Goal: Answer question/provide support: Share knowledge or assist other users

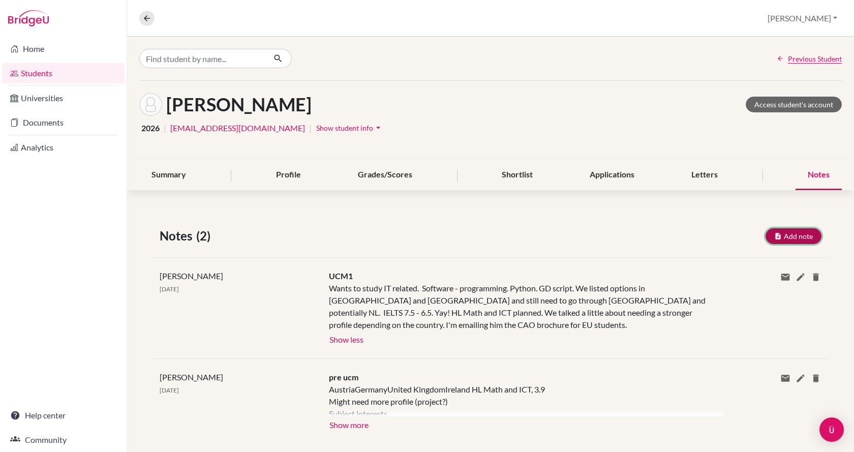
click at [788, 236] on button "Add note" at bounding box center [794, 236] width 56 height 16
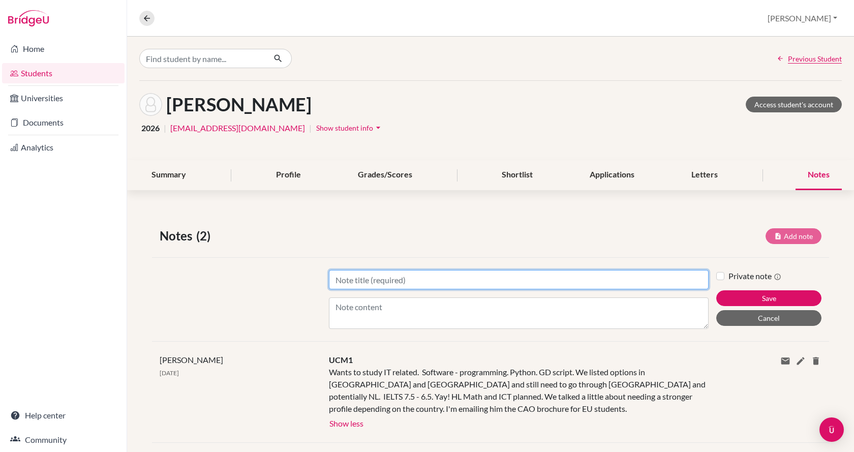
click at [449, 286] on input "Title" at bounding box center [519, 279] width 380 height 19
type input "UCM2"
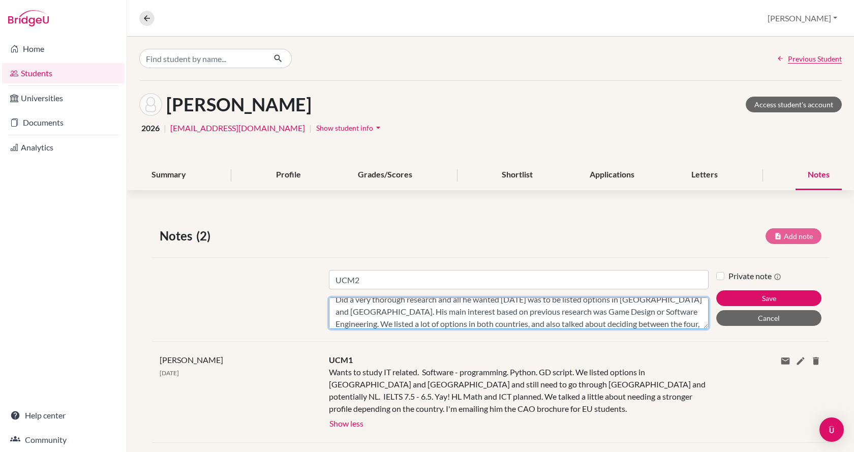
scroll to position [20, 0]
click at [651, 325] on textarea "Did a very thorough research and all he wanted [DATE] was to be listed options …" at bounding box center [519, 314] width 380 height 32
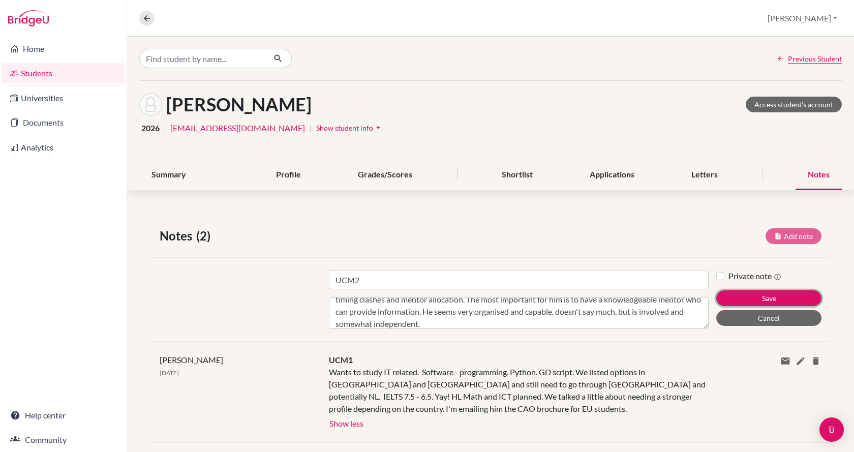
drag, startPoint x: 731, startPoint y: 293, endPoint x: 610, endPoint y: 321, distance: 124.2
click at [610, 321] on div "Title UCM2 Content Did a very thorough research and all he wanted [DATE] was to…" at bounding box center [490, 299] width 677 height 84
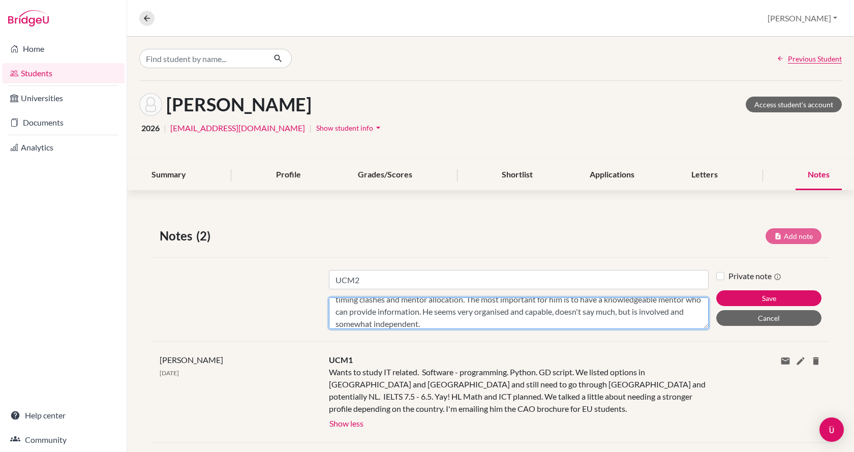
click at [610, 321] on textarea "Did a very thorough research and all he wanted [DATE] was to be listed options …" at bounding box center [519, 314] width 380 height 32
type textarea "Did a very thorough research and all he wanted [DATE] was to be listed options …"
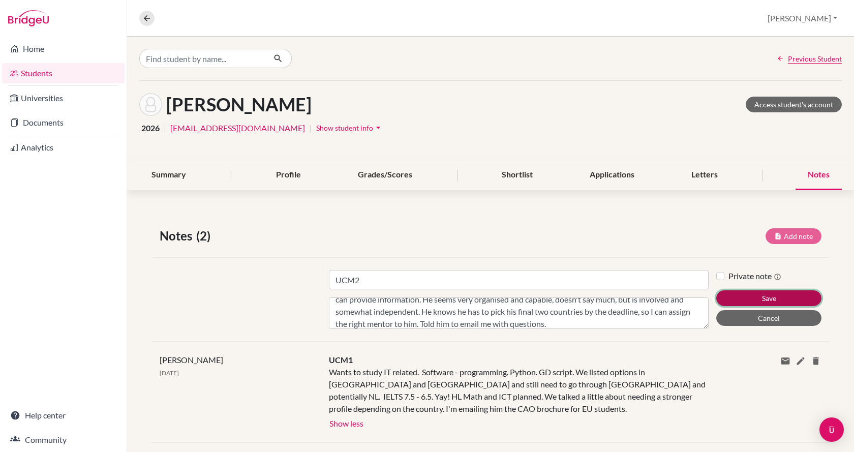
click at [755, 296] on button "Save" at bounding box center [769, 298] width 105 height 16
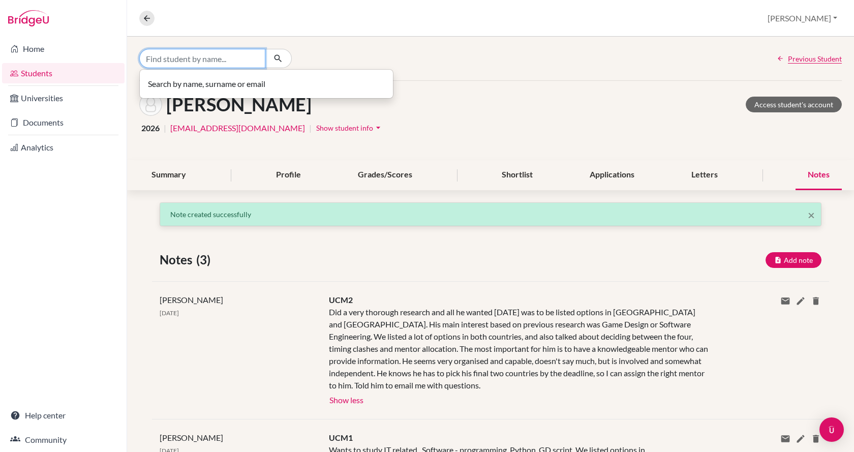
click at [182, 50] on input "Find student by name..." at bounding box center [202, 58] width 126 height 19
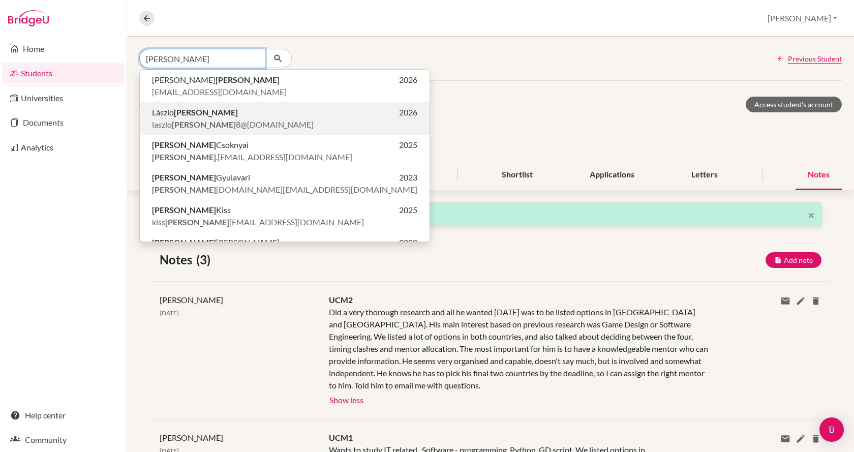
type input "[PERSON_NAME]"
click at [196, 125] on span "[PERSON_NAME] 8@[DOMAIN_NAME]" at bounding box center [233, 124] width 162 height 12
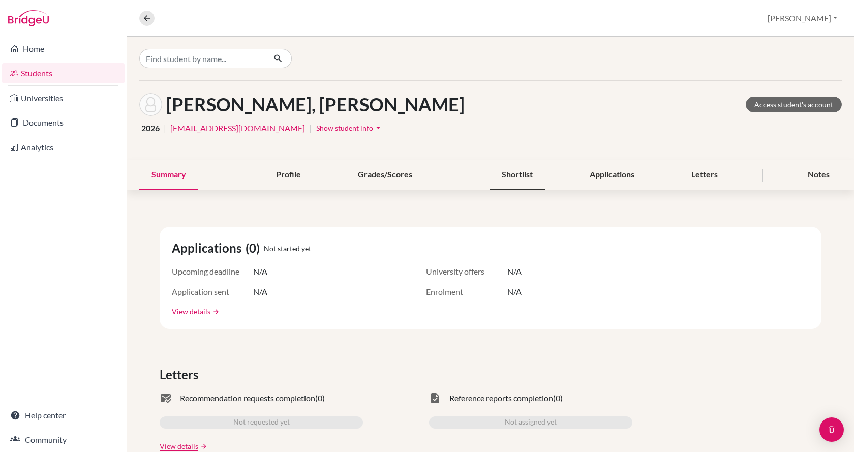
click at [522, 181] on div "Shortlist" at bounding box center [517, 175] width 55 height 30
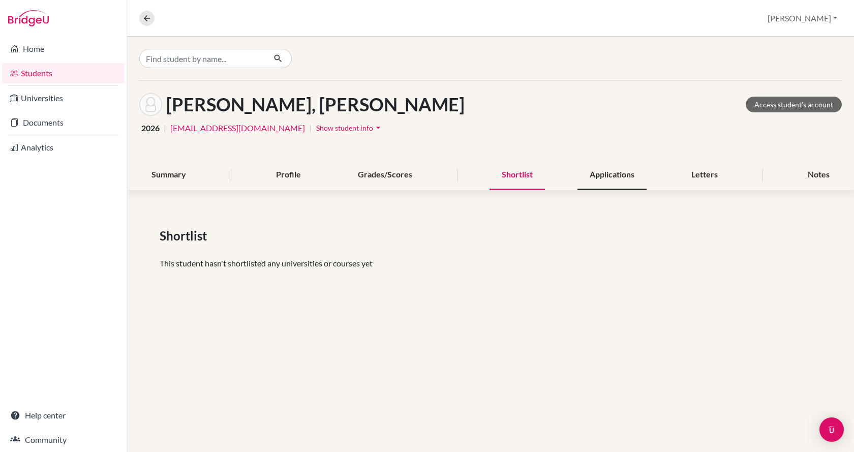
click at [594, 181] on div "Applications" at bounding box center [612, 175] width 69 height 30
click at [822, 177] on div "Notes" at bounding box center [819, 175] width 46 height 30
